Goal: Information Seeking & Learning: Understand process/instructions

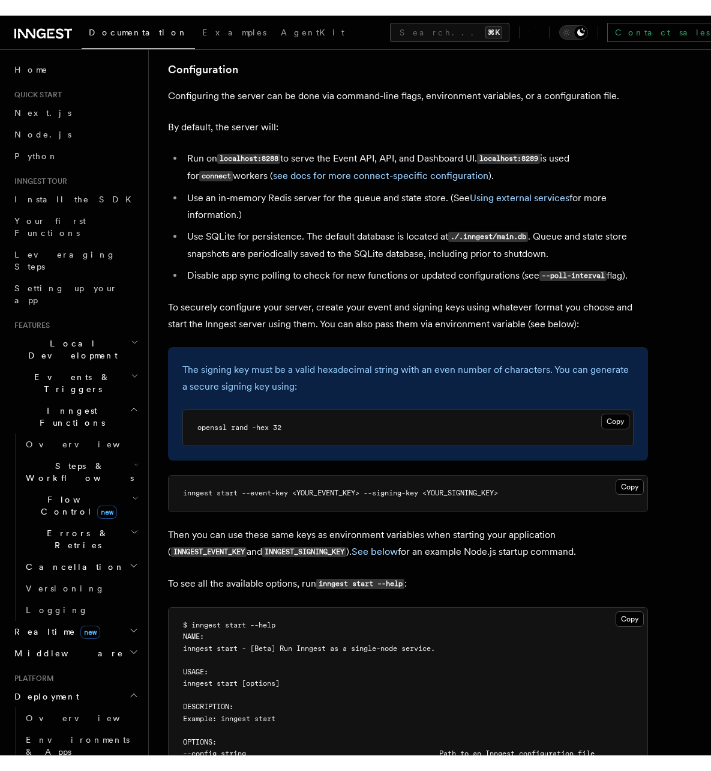
scroll to position [1548, 0]
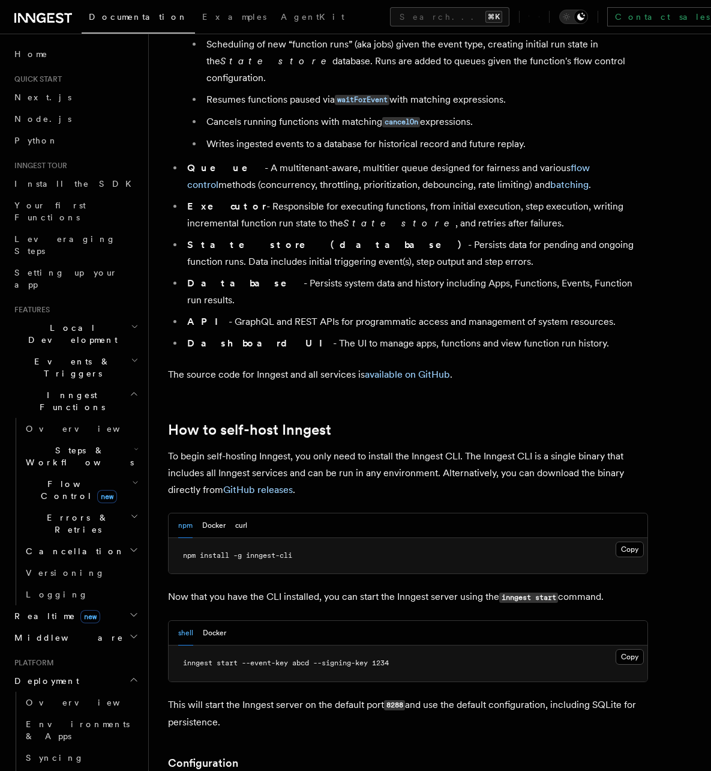
scroll to position [783, 0]
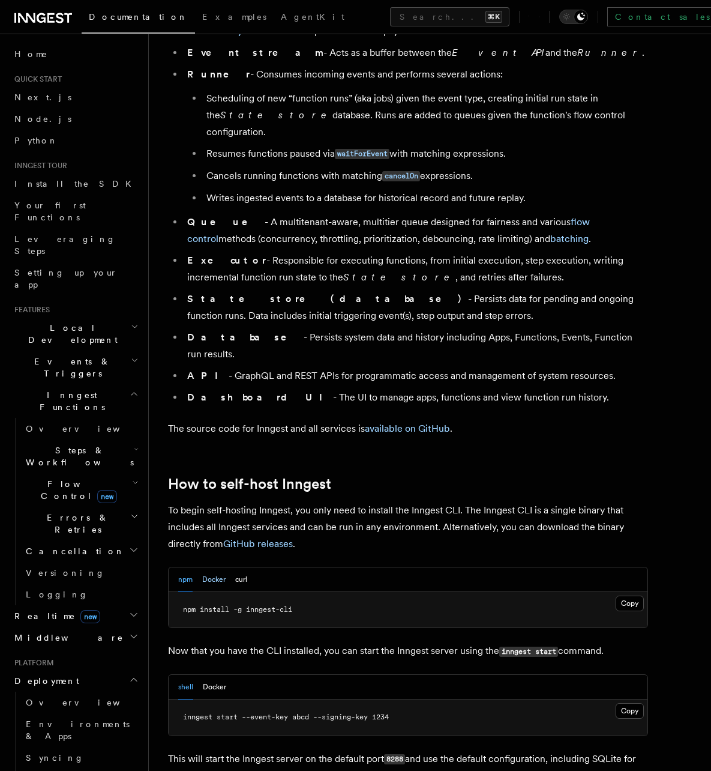
click at [208, 567] on button "Docker" at bounding box center [213, 579] width 23 height 25
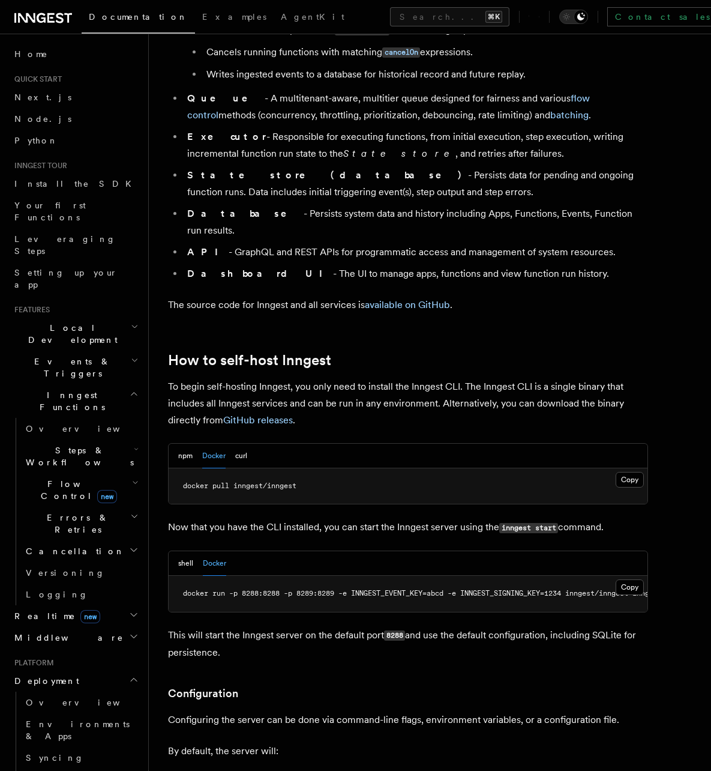
scroll to position [1037, 0]
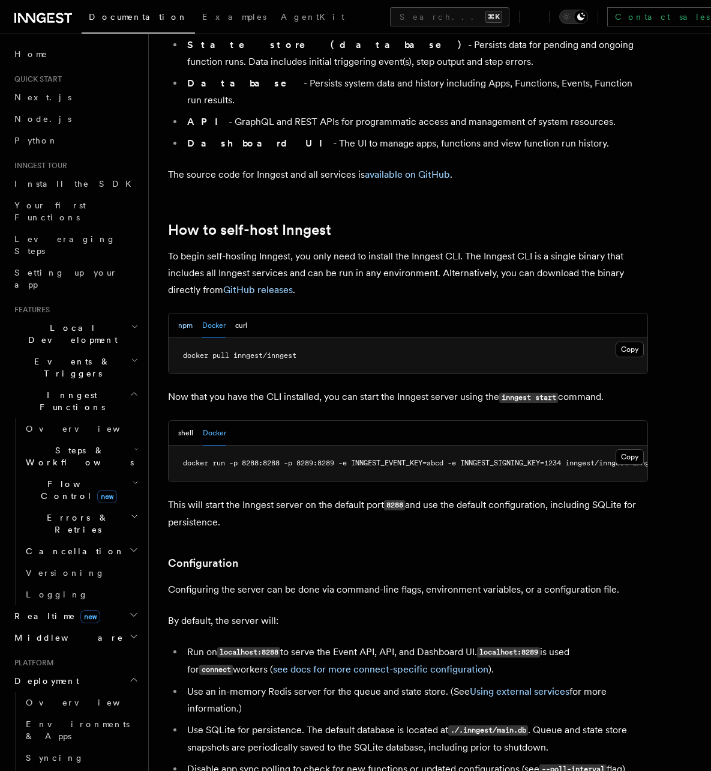
click at [187, 313] on button "npm" at bounding box center [185, 325] width 14 height 25
click at [187, 421] on button "shell" at bounding box center [185, 433] width 15 height 25
click at [631, 342] on button "Copy Copied" at bounding box center [630, 350] width 28 height 16
click at [630, 449] on button "Copy Copied" at bounding box center [630, 457] width 28 height 16
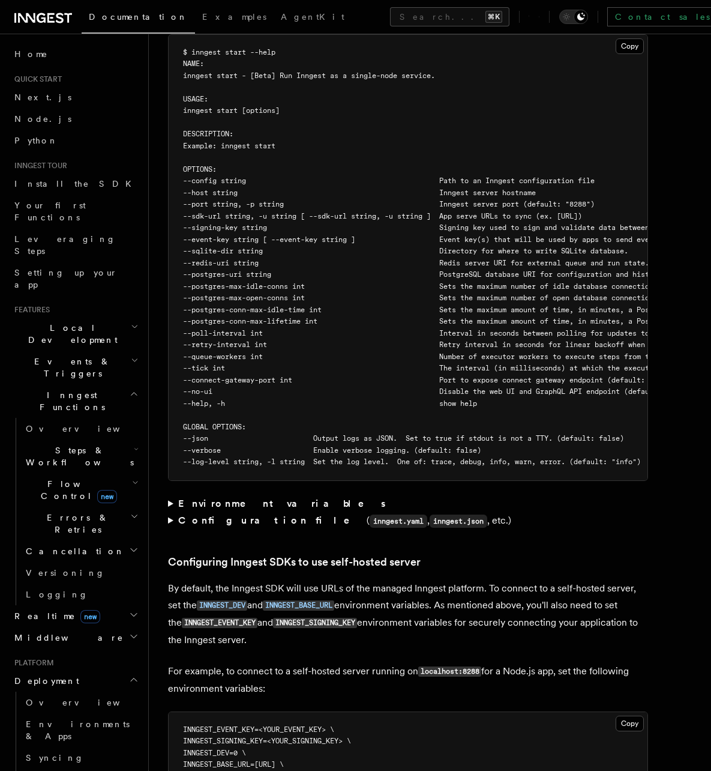
scroll to position [2098, 0]
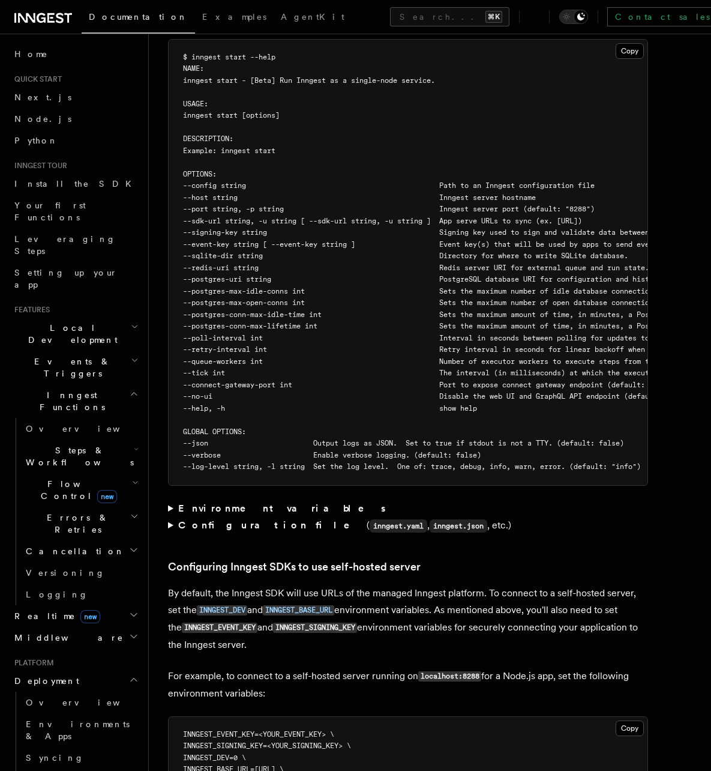
click at [168, 500] on summary "Environment variables" at bounding box center [408, 508] width 480 height 17
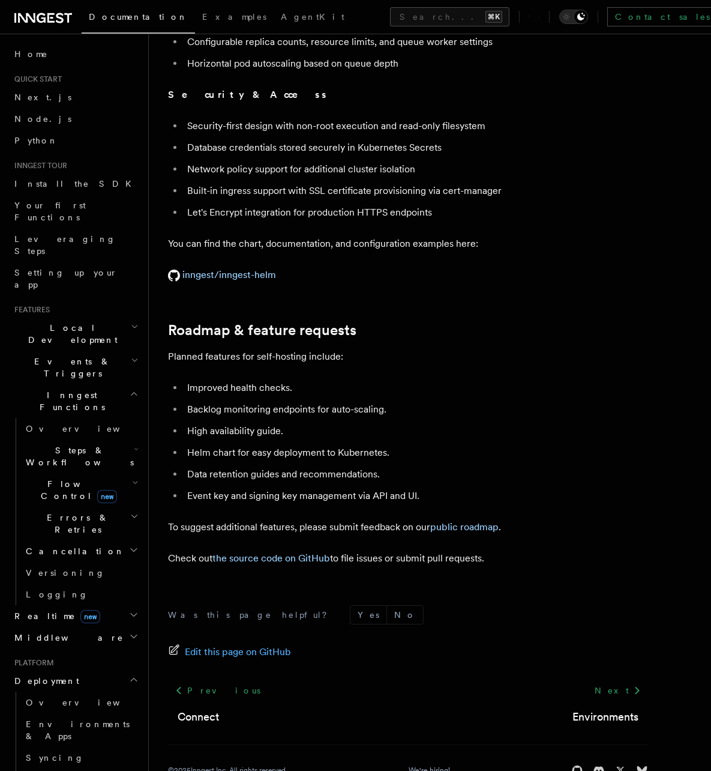
scroll to position [4458, 0]
click at [419, 267] on p "inngest/inngest-helm" at bounding box center [408, 275] width 480 height 17
click at [83, 202] on span "Your first Functions" at bounding box center [49, 211] width 71 height 22
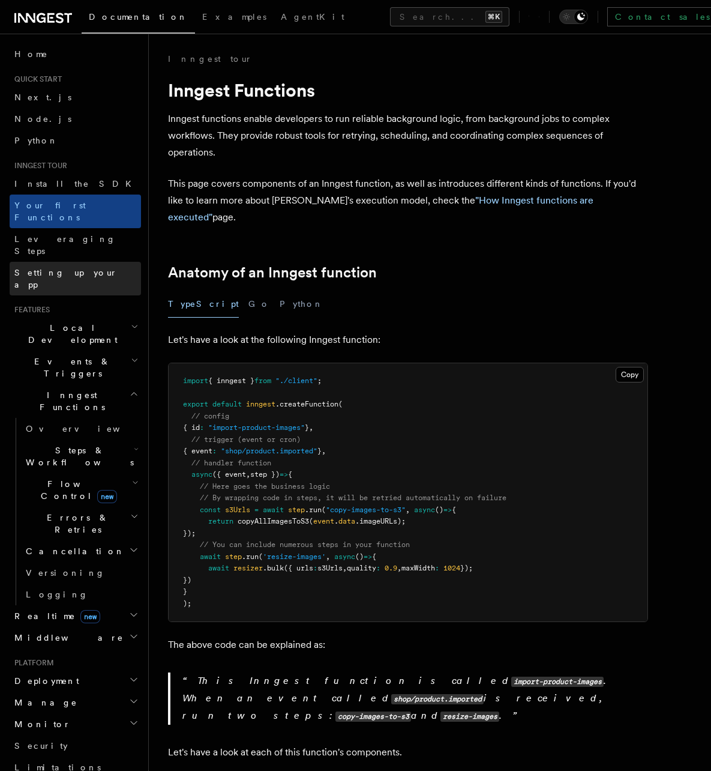
click at [66, 268] on span "Setting up your app" at bounding box center [65, 279] width 103 height 22
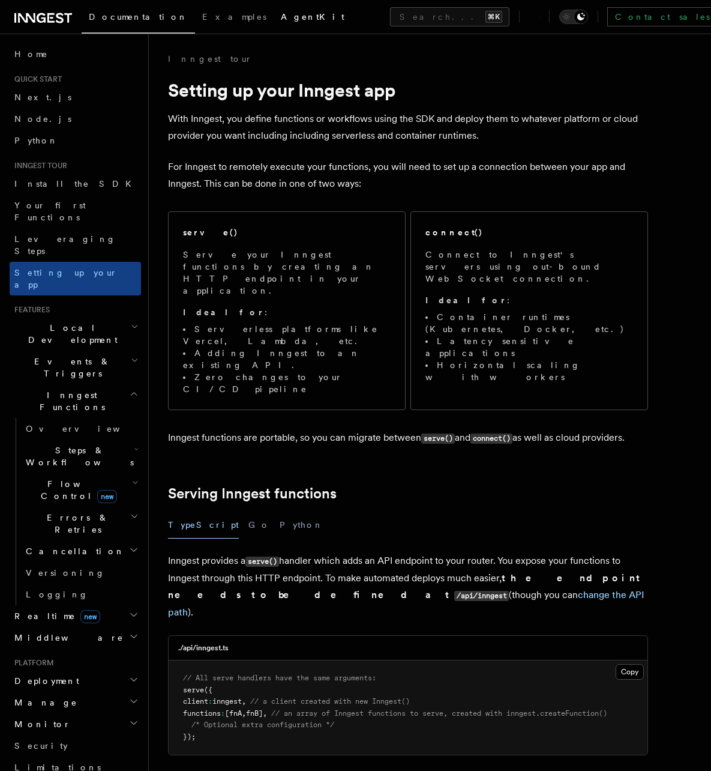
click at [281, 13] on span "AgentKit" at bounding box center [313, 17] width 64 height 10
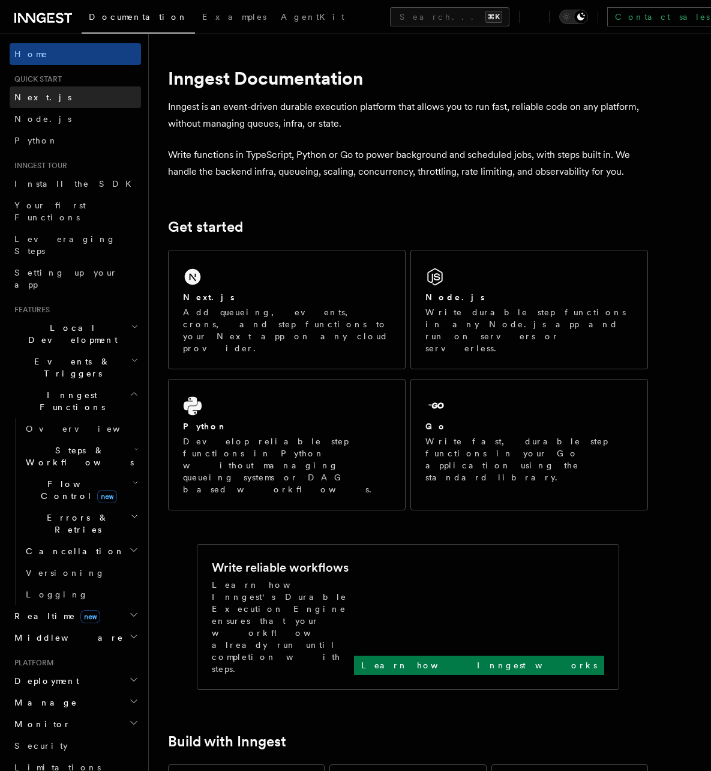
click at [46, 97] on link "Next.js" at bounding box center [75, 97] width 131 height 22
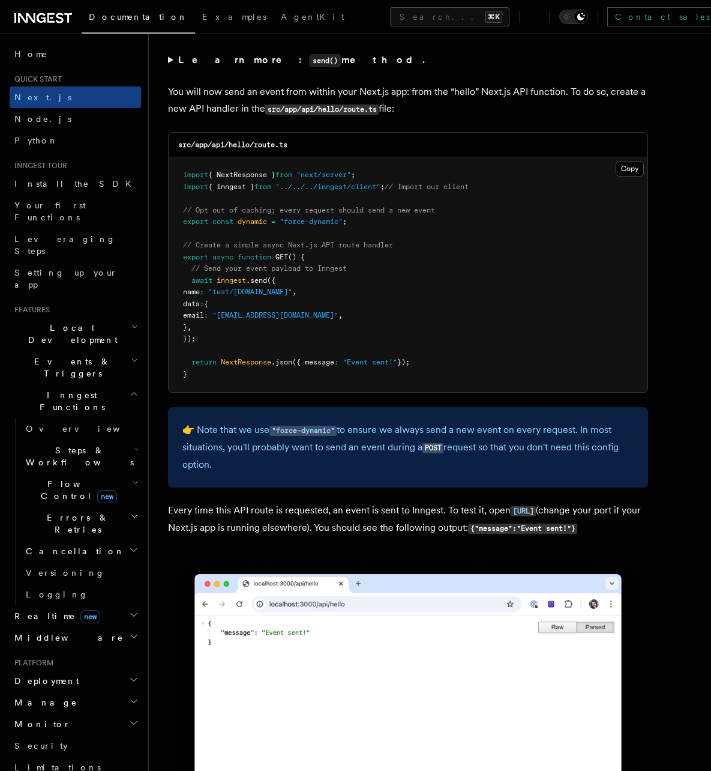
scroll to position [6333, 0]
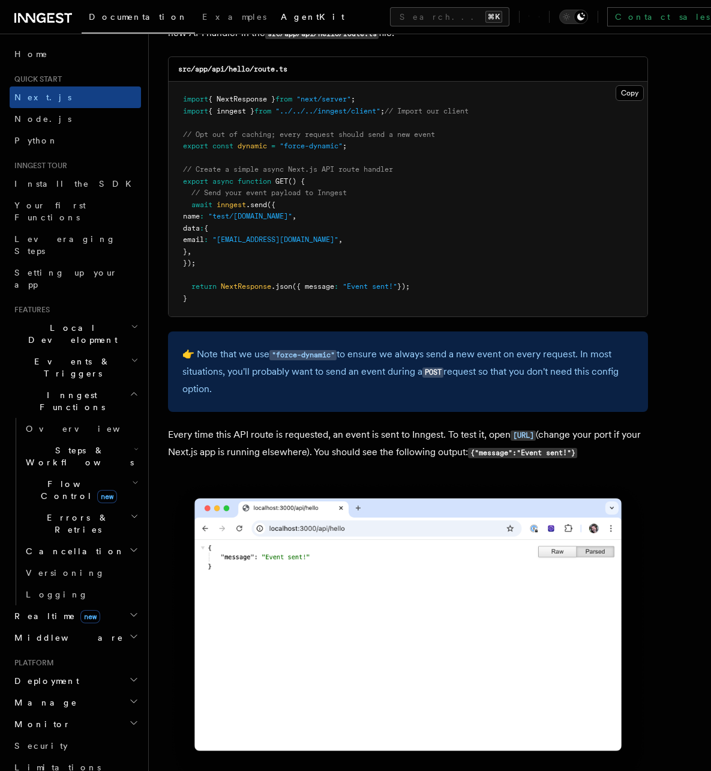
click at [281, 19] on span "AgentKit" at bounding box center [313, 17] width 64 height 10
